Goal: Transaction & Acquisition: Download file/media

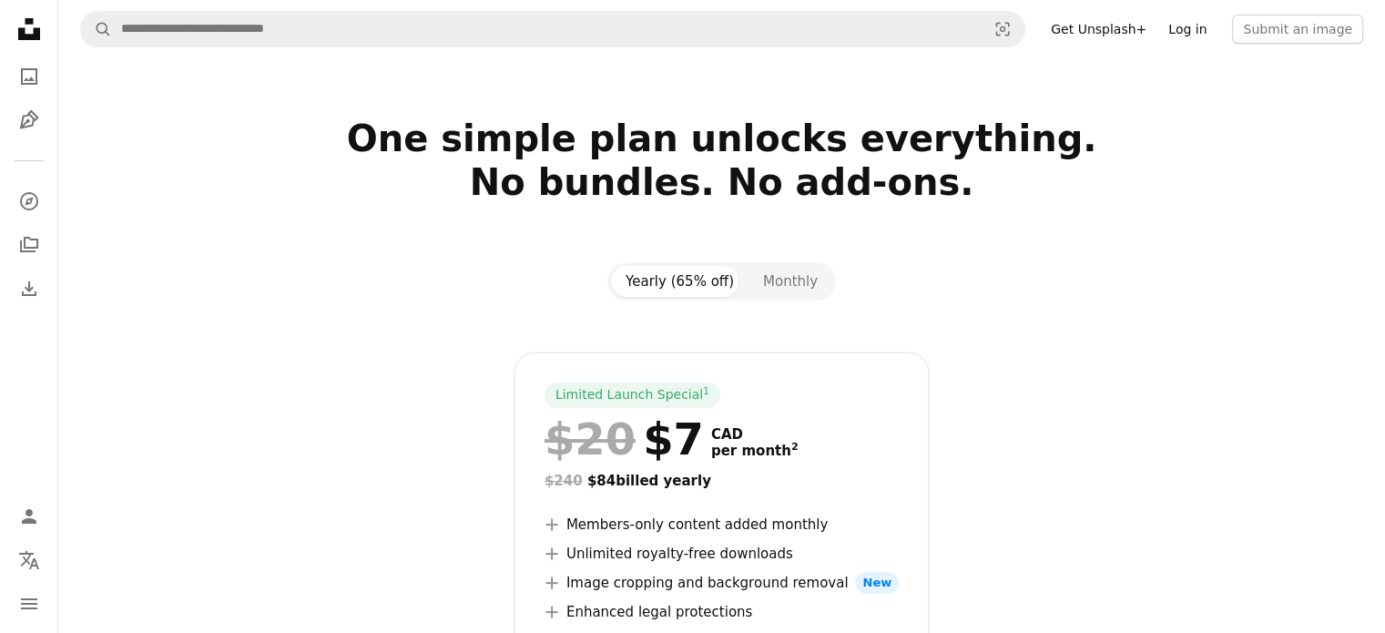
click at [1206, 25] on link "Log in" at bounding box center [1187, 29] width 60 height 29
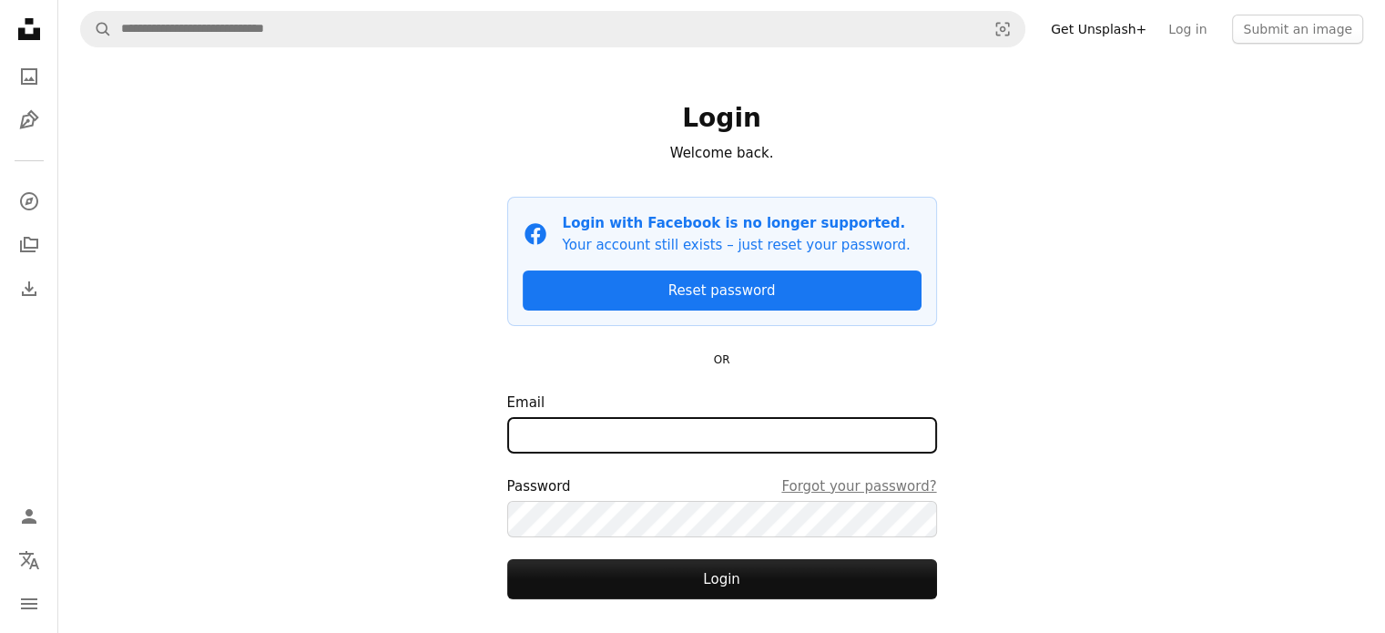
type input "**********"
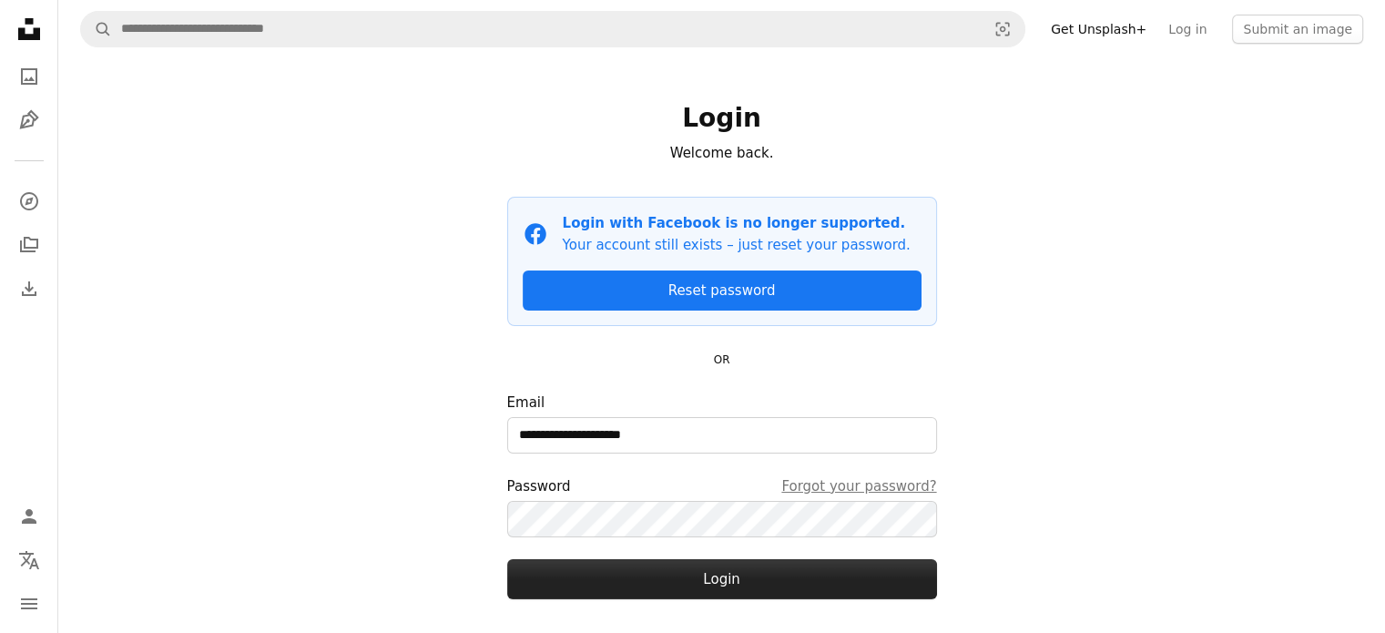
click at [644, 587] on button "Login" at bounding box center [722, 579] width 430 height 40
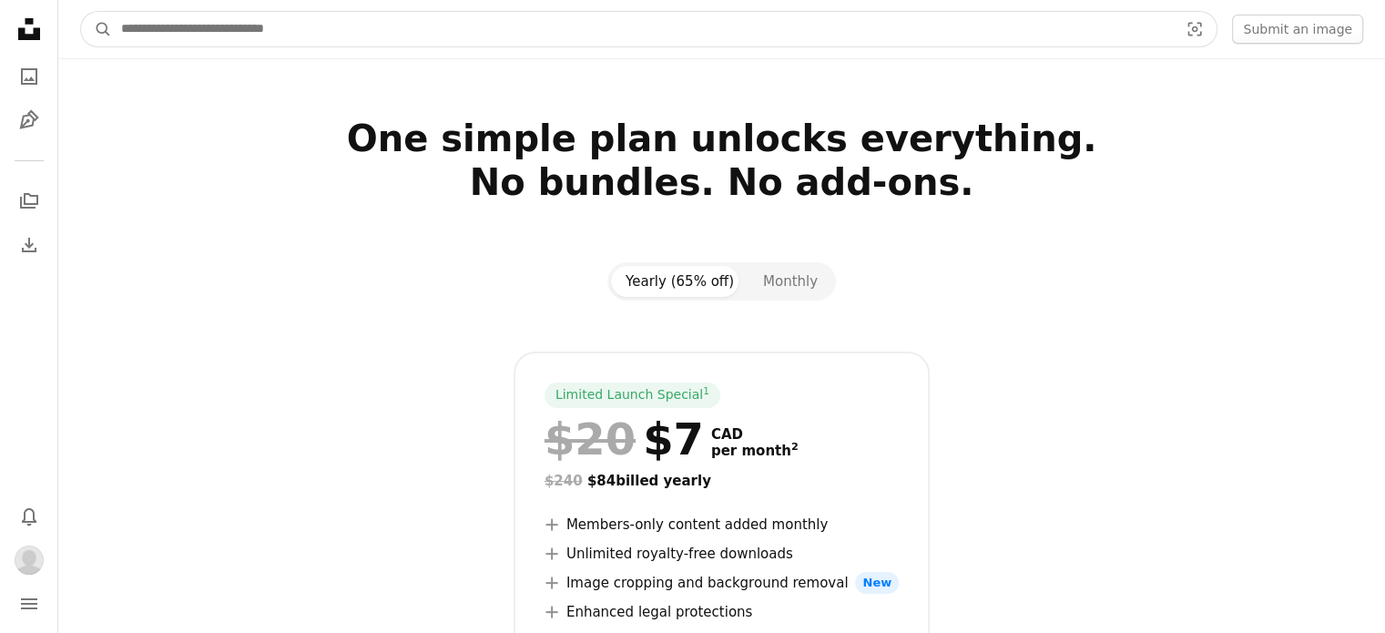
click at [299, 30] on input "Find visuals sitewide" at bounding box center [642, 29] width 1061 height 35
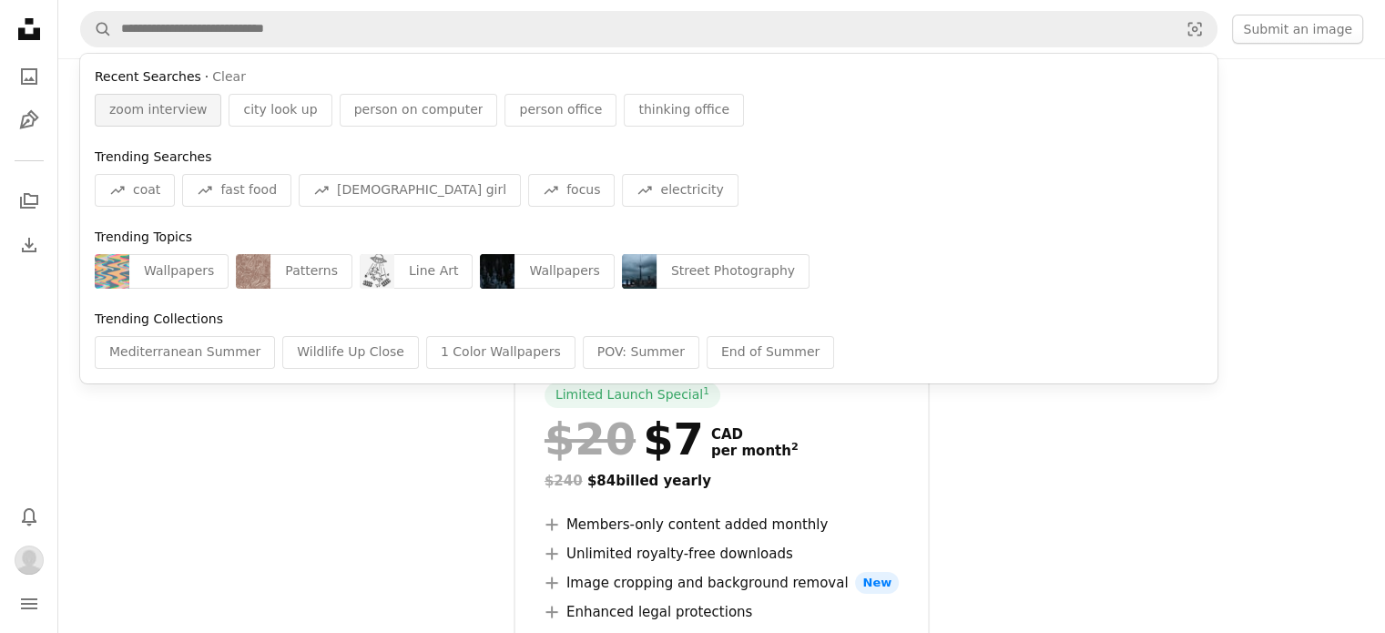
click at [162, 112] on span "zoom interview" at bounding box center [157, 110] width 97 height 18
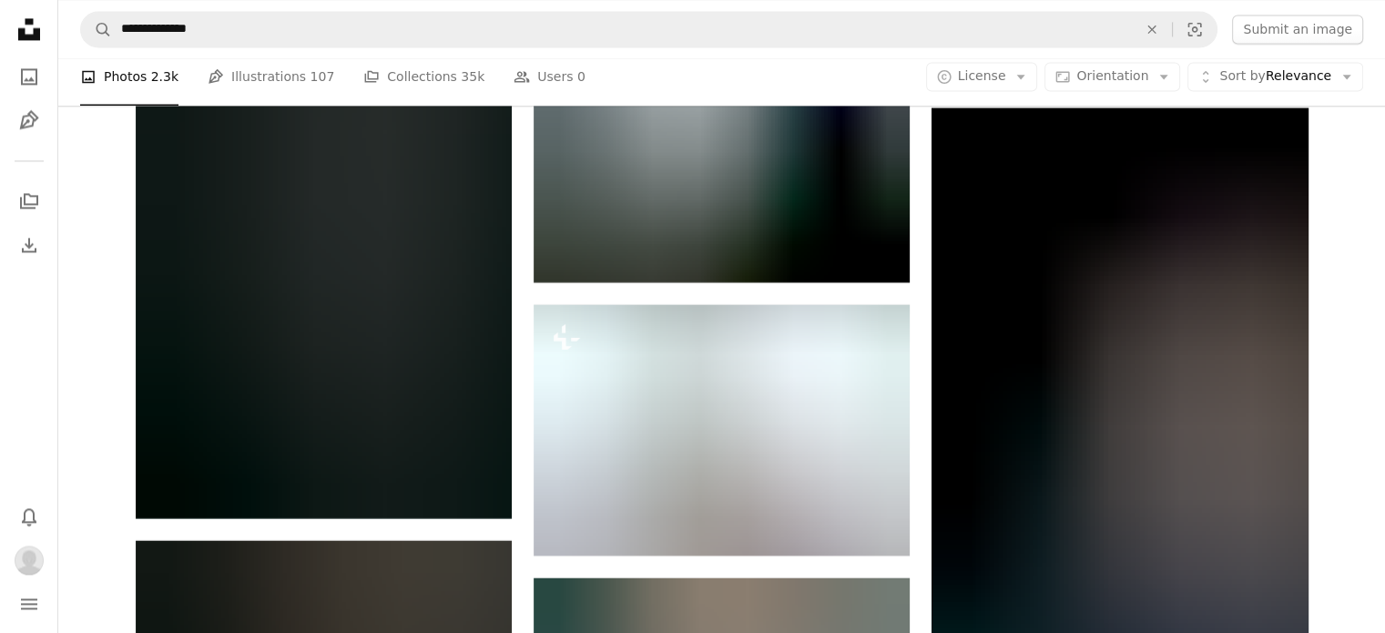
scroll to position [10016, 0]
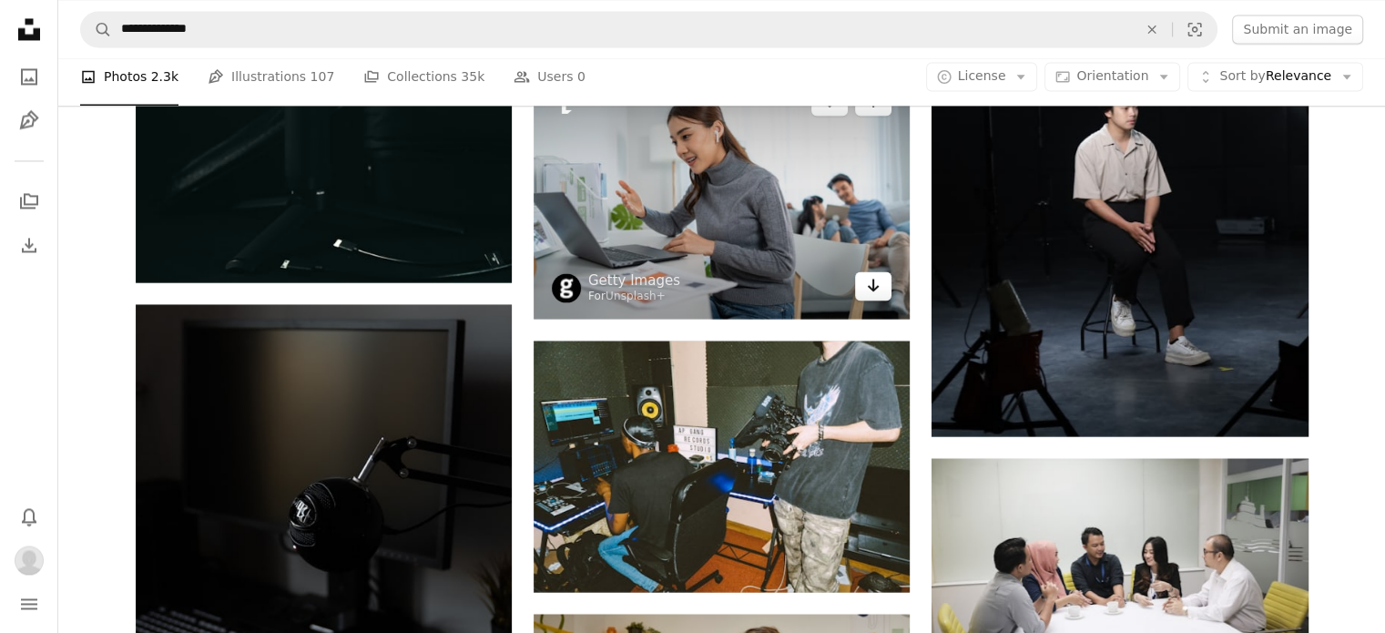
click at [882, 289] on link "Arrow pointing down" at bounding box center [873, 285] width 36 height 29
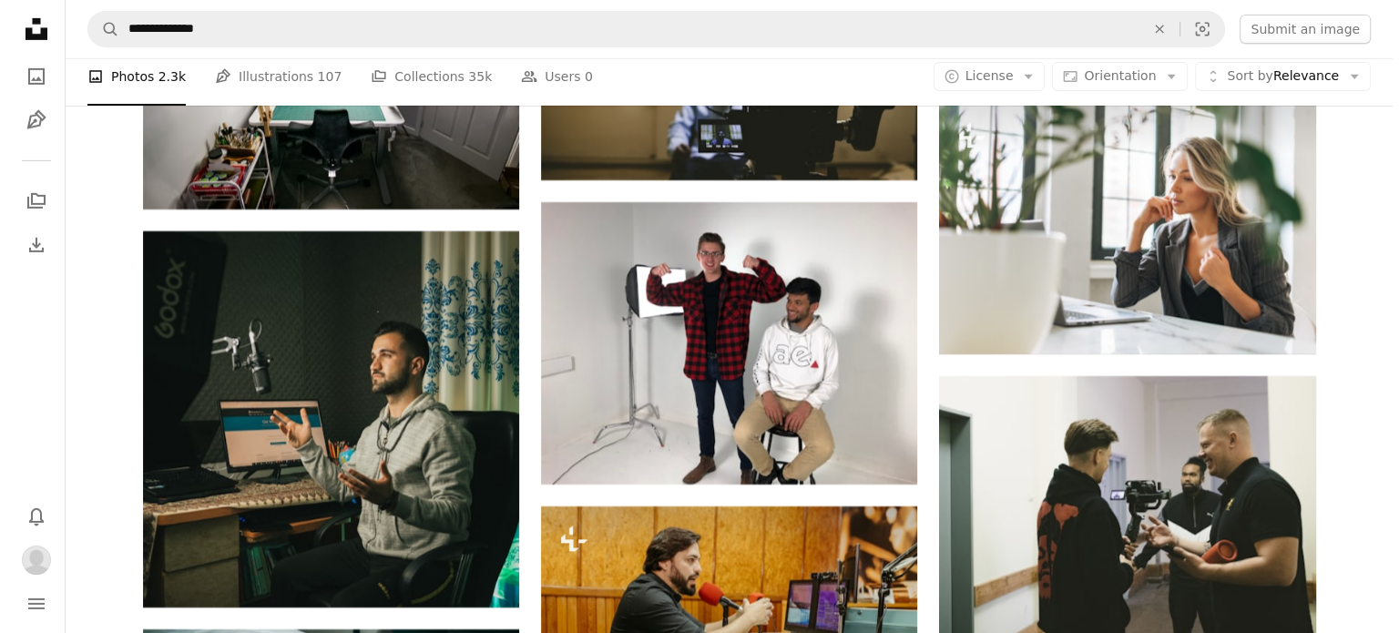
scroll to position [13112, 0]
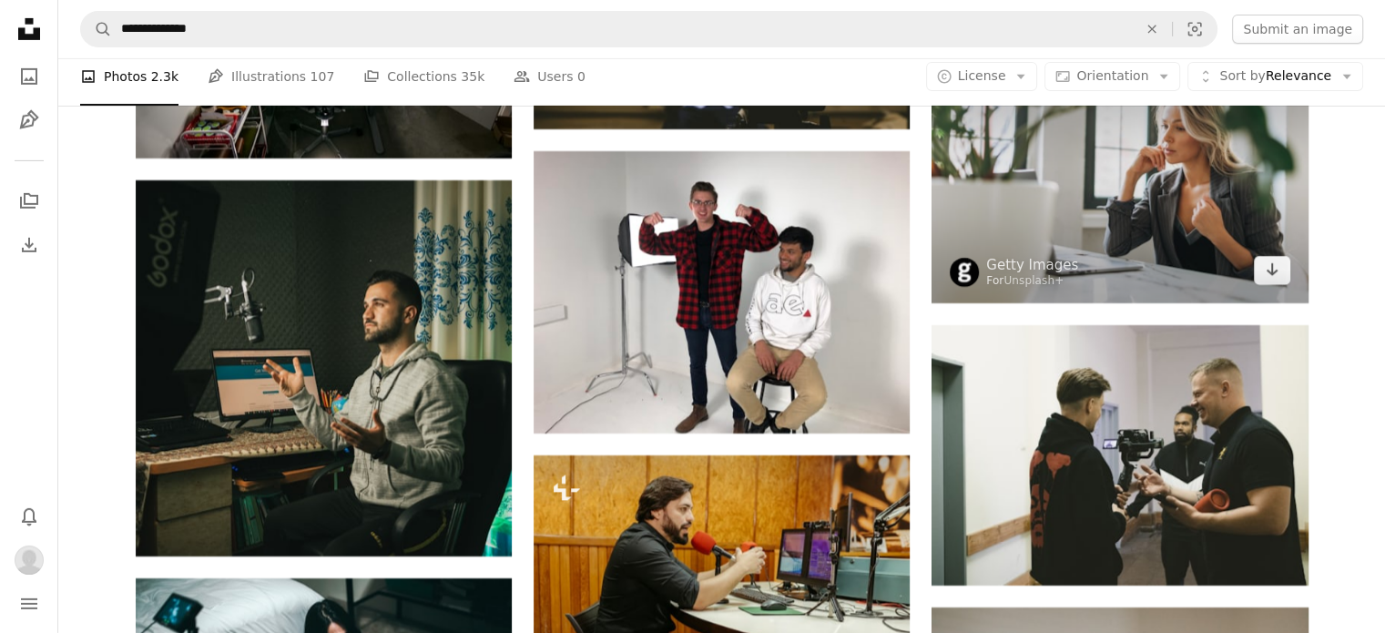
click at [1184, 188] on img at bounding box center [1119, 178] width 376 height 250
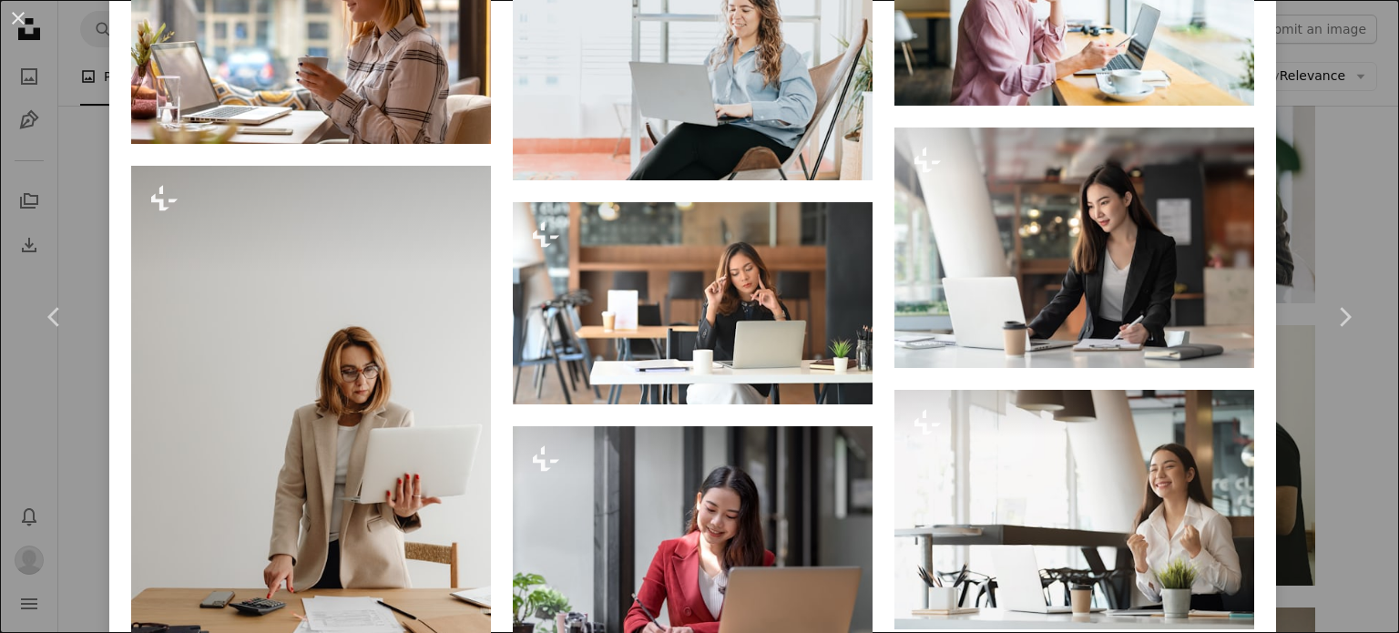
scroll to position [4280, 0]
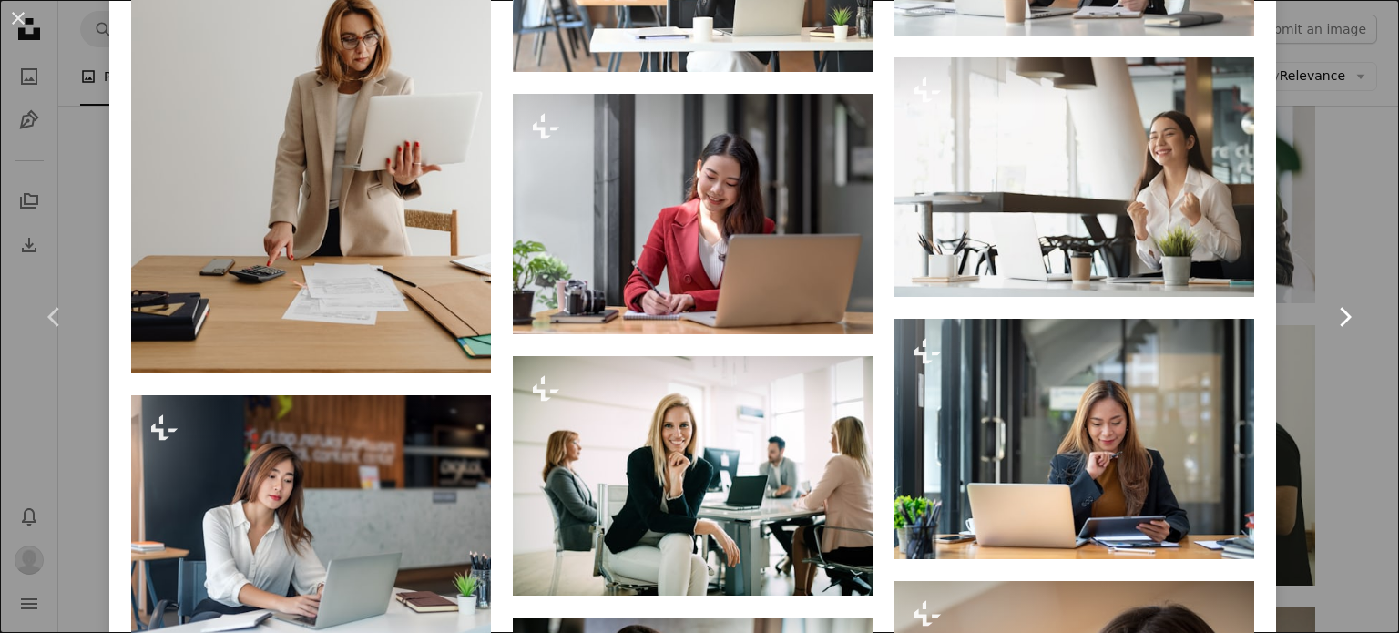
click at [1358, 249] on link "Chevron right" at bounding box center [1343, 316] width 109 height 175
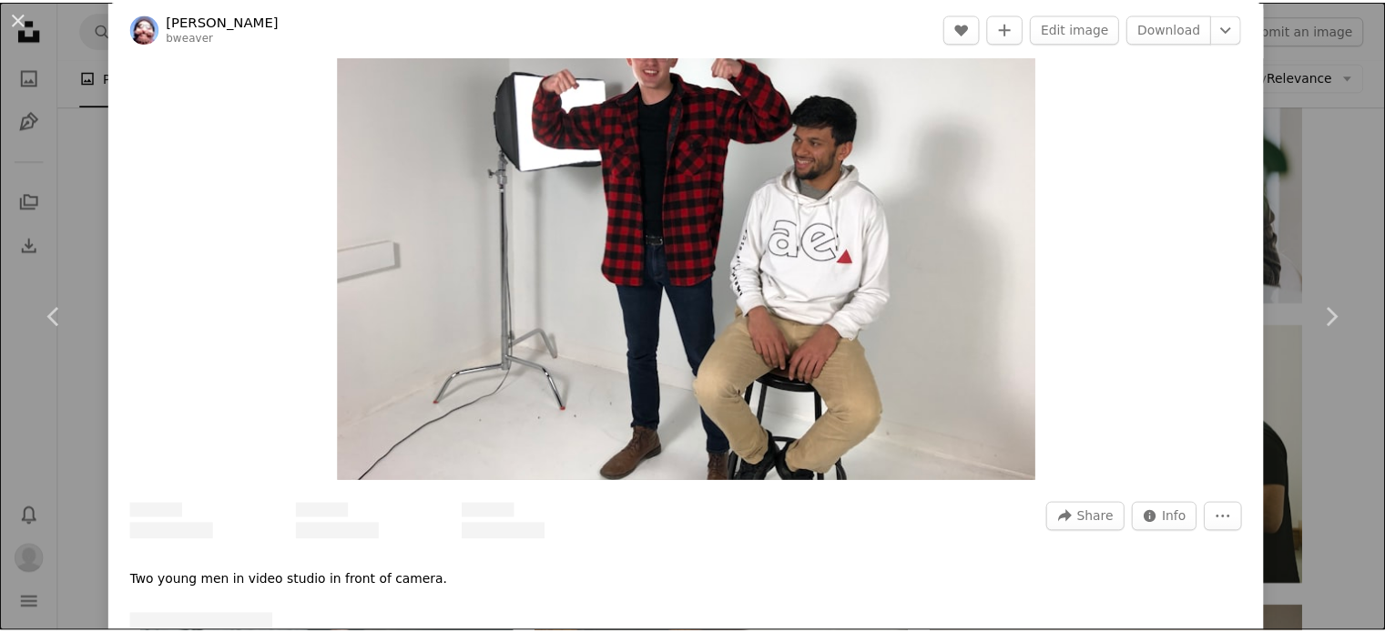
scroll to position [546, 0]
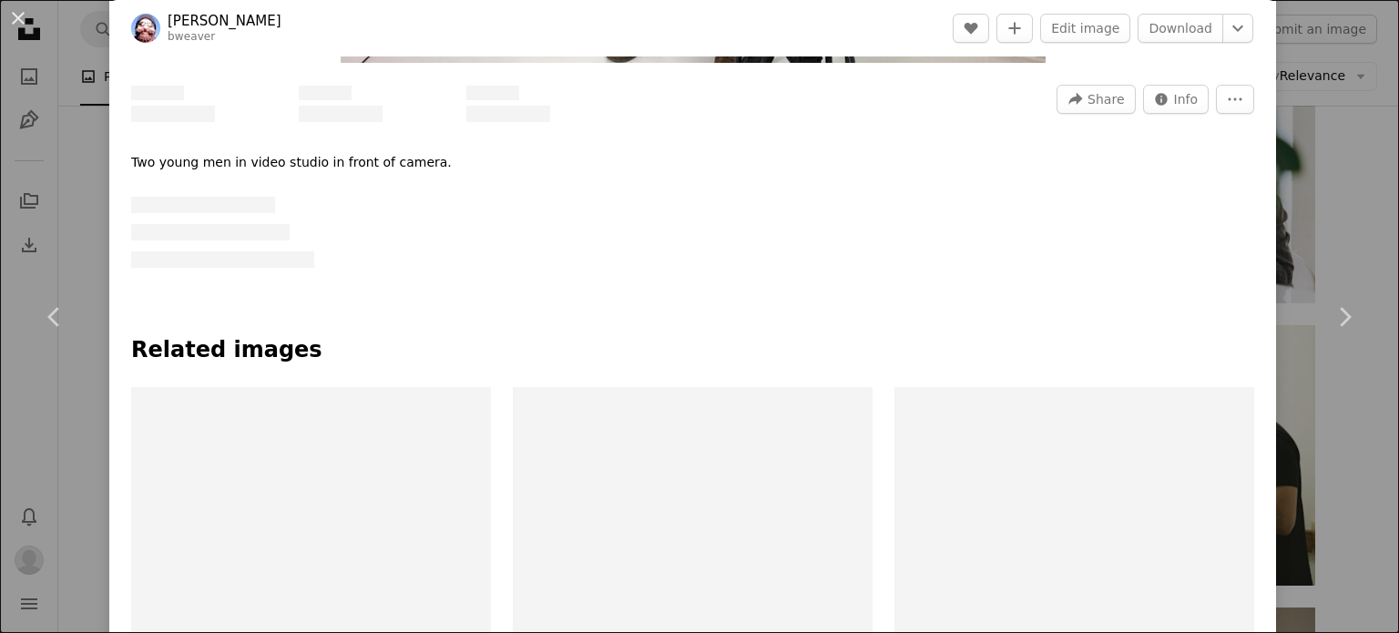
click at [27, 29] on button "An X shape" at bounding box center [18, 18] width 22 height 22
click at [14, 14] on icon "Unsplash logo Unsplash Home" at bounding box center [29, 29] width 36 height 36
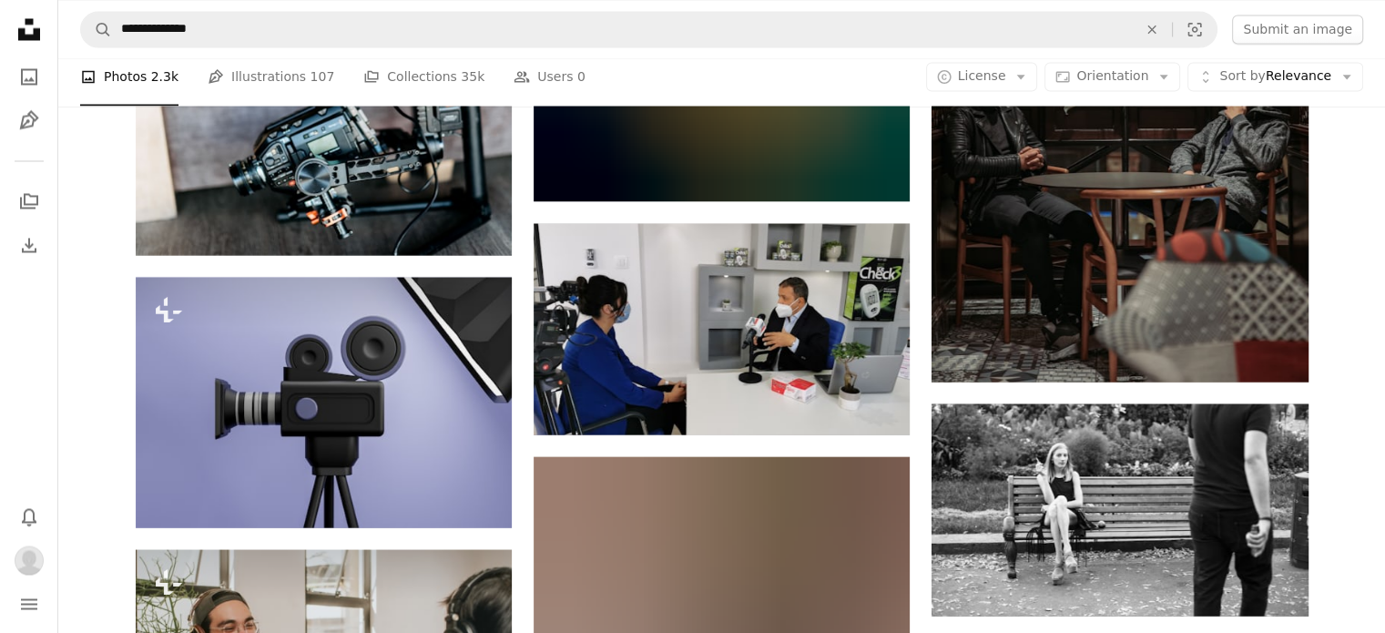
scroll to position [17665, 0]
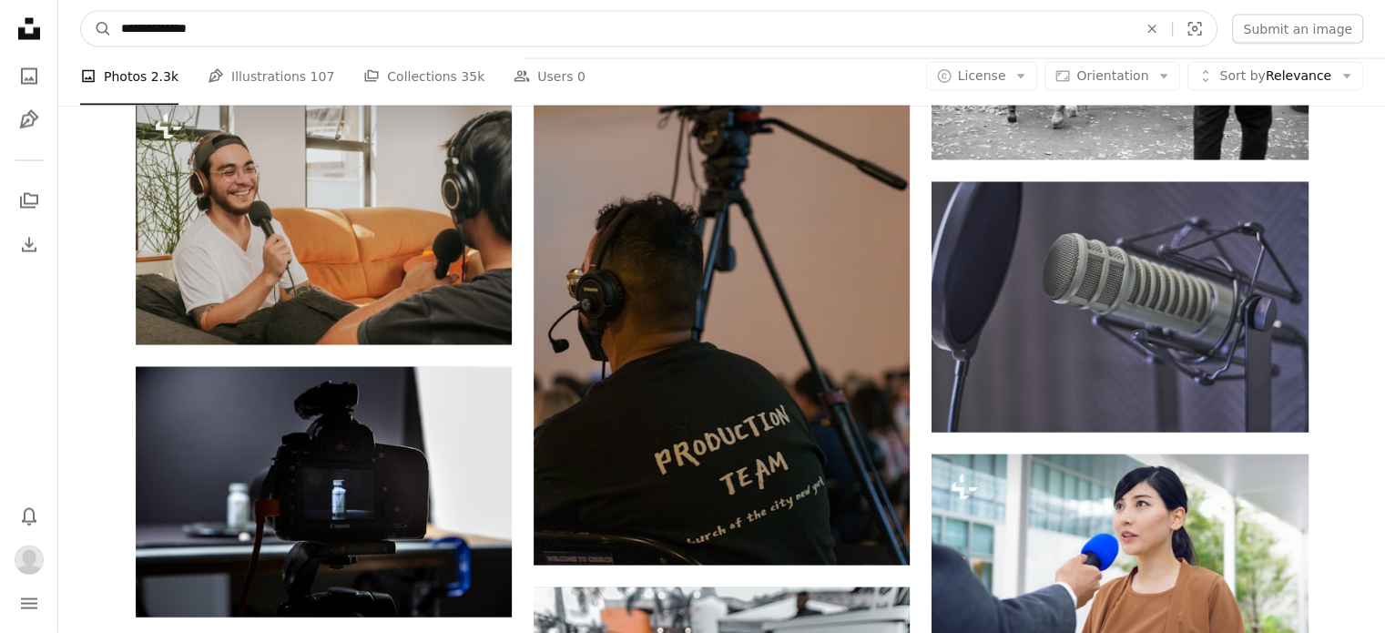
click at [149, 21] on input "**********" at bounding box center [622, 29] width 1020 height 35
type input "**********"
click button "A magnifying glass" at bounding box center [96, 29] width 31 height 35
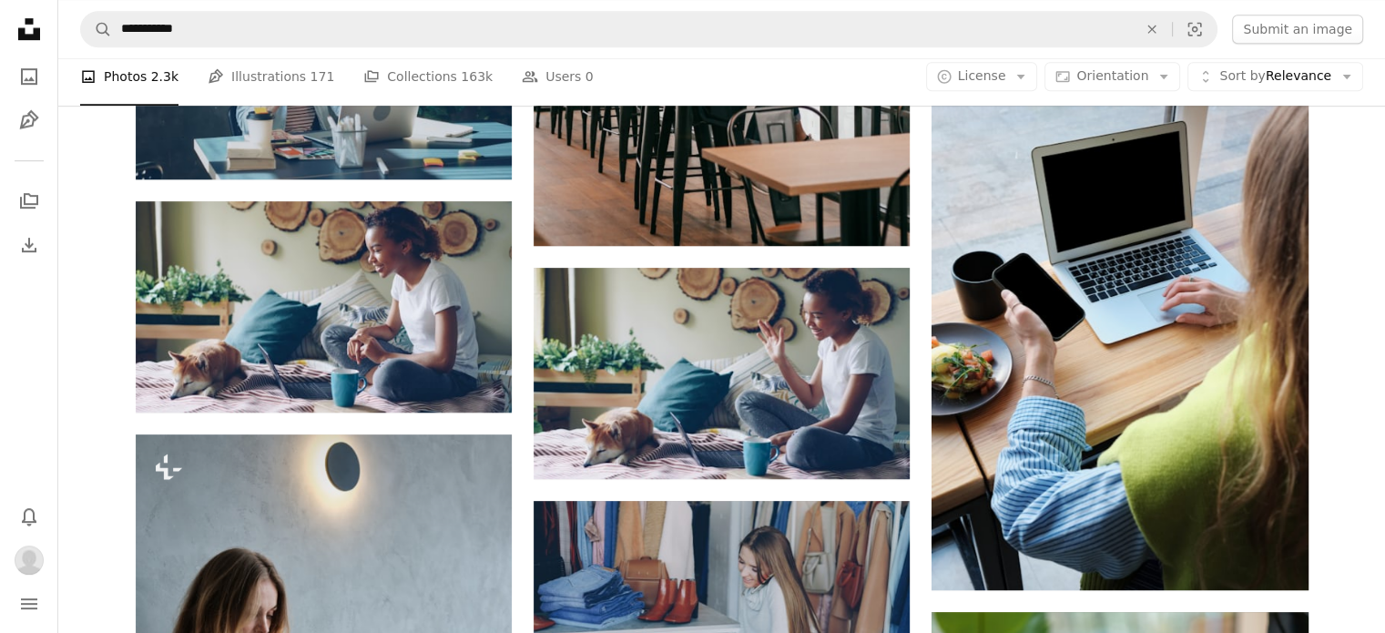
scroll to position [911, 0]
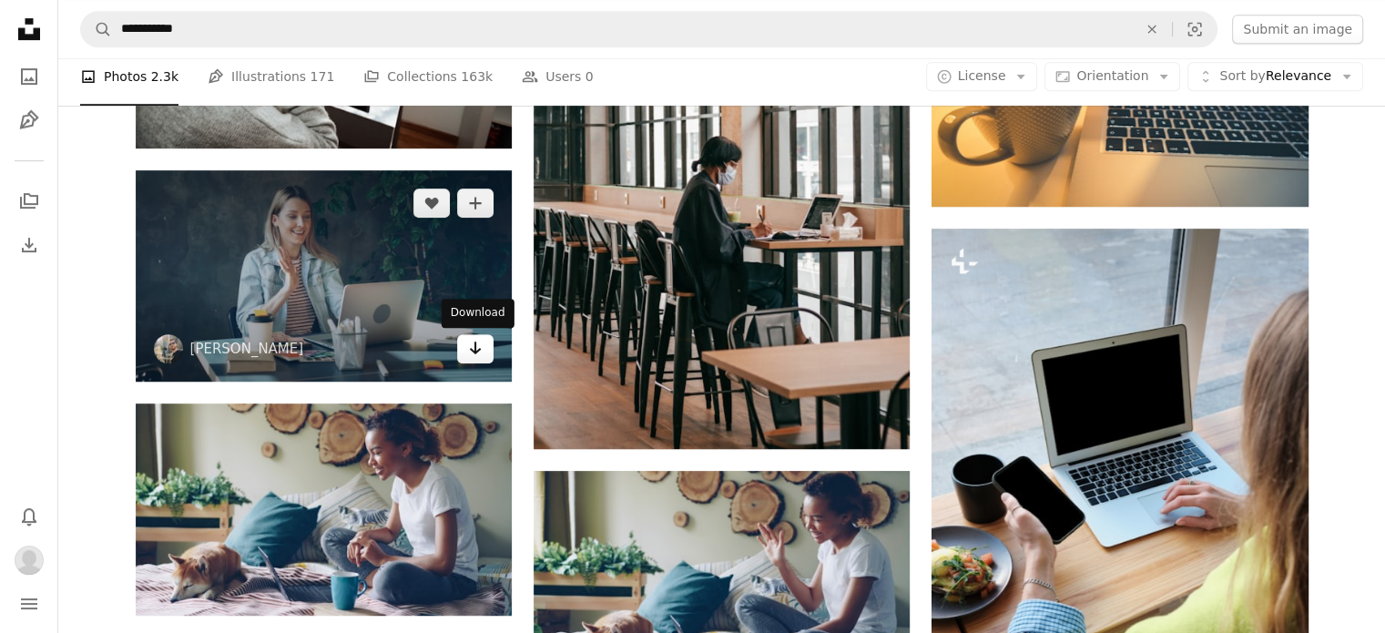
click at [473, 353] on icon "Arrow pointing down" at bounding box center [475, 348] width 15 height 22
